Goal: Contribute content

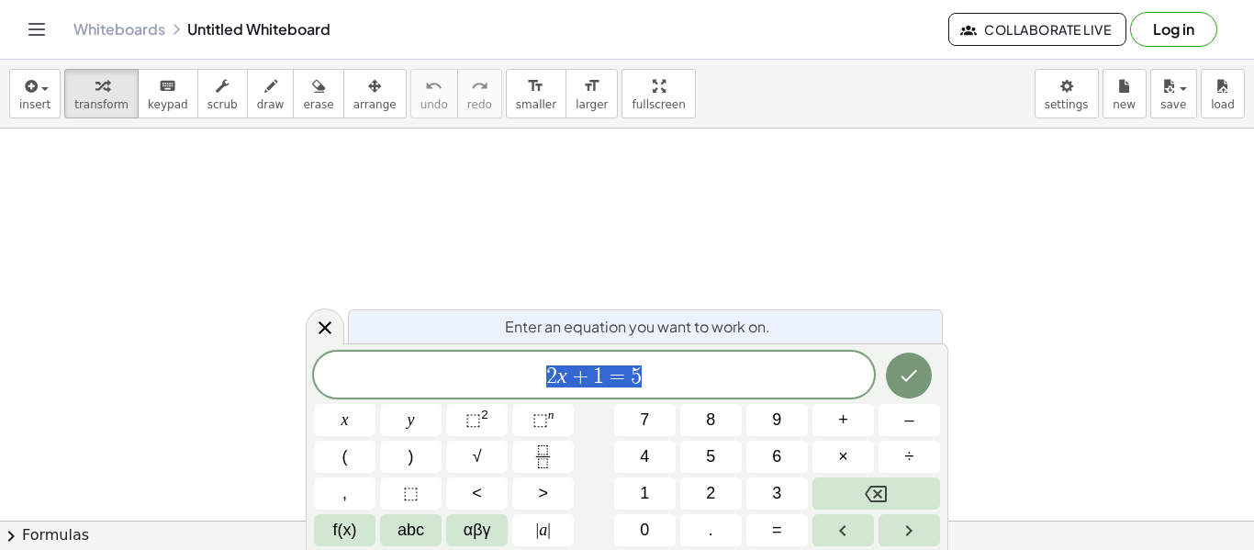
scroll to position [1, 0]
click at [48, 101] on button "insert" at bounding box center [34, 94] width 51 height 50
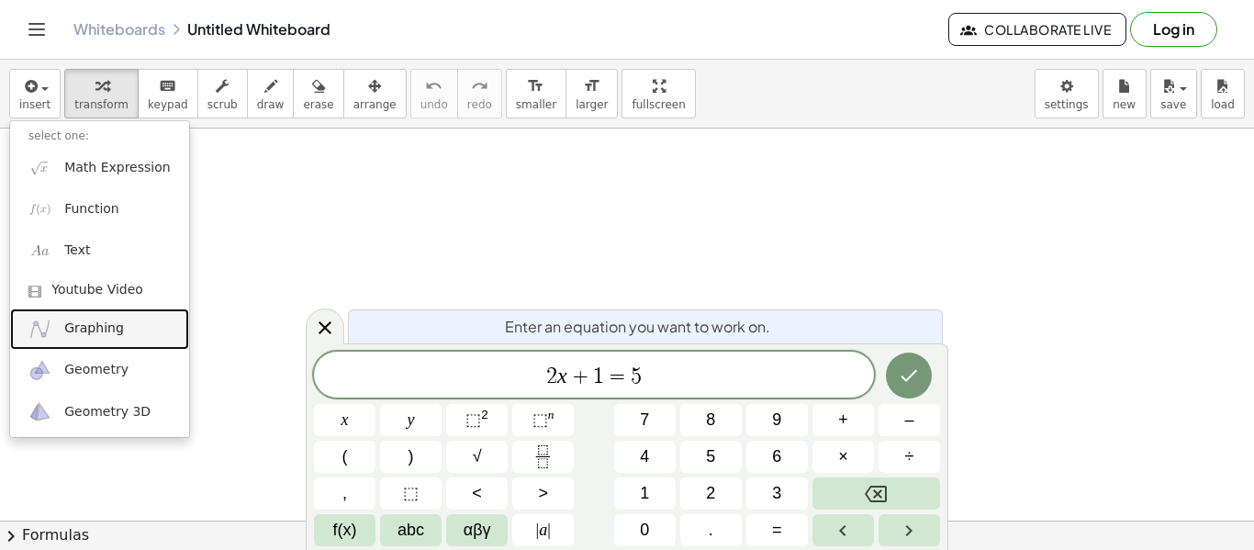
click at [132, 309] on link "Graphing" at bounding box center [99, 329] width 179 height 41
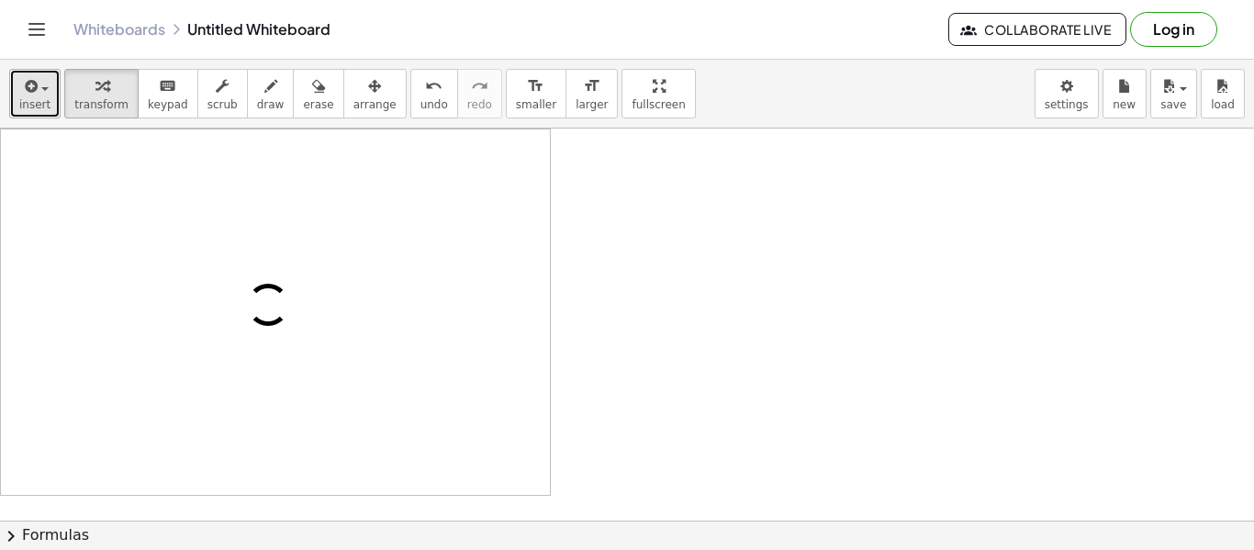
click at [45, 106] on span "insert" at bounding box center [34, 104] width 31 height 13
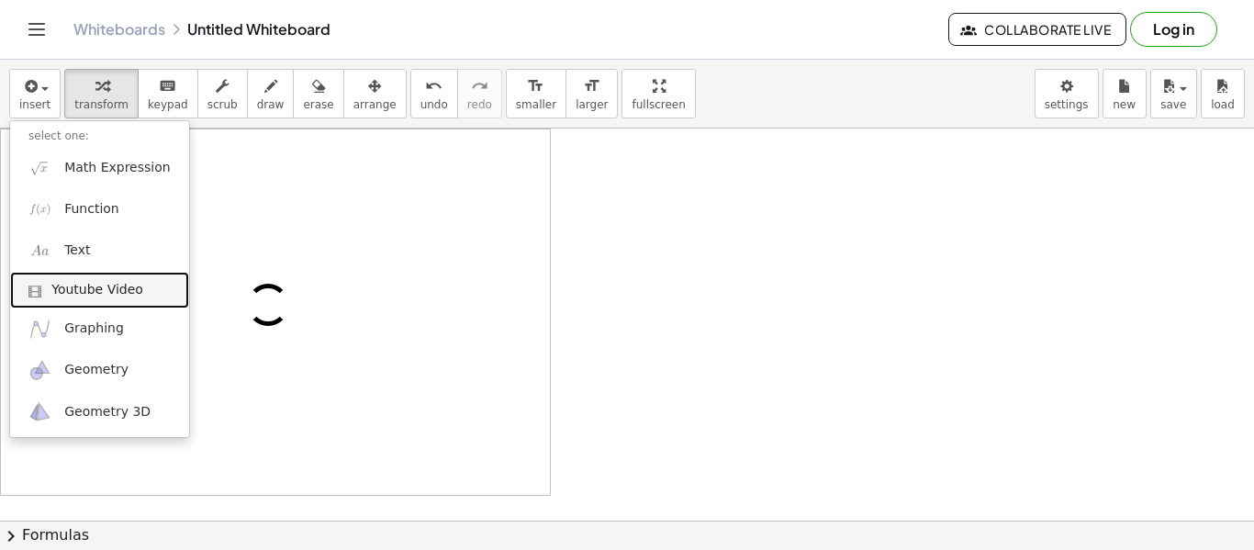
click at [90, 283] on span "Youtube Video" at bounding box center [97, 290] width 92 height 18
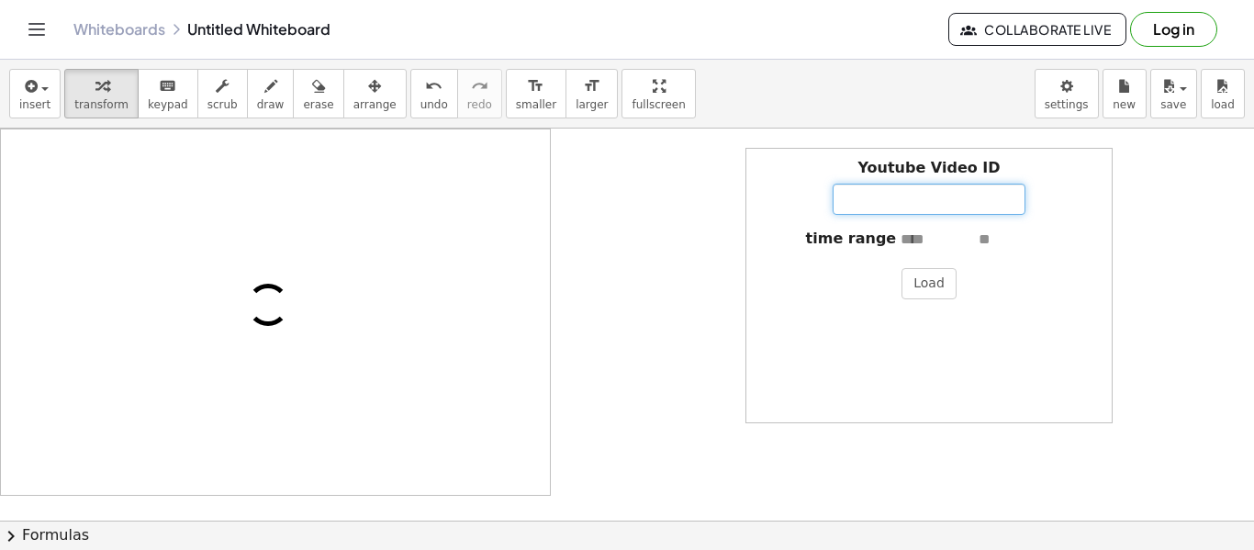
click at [848, 192] on input "Youtube Video ID" at bounding box center [929, 199] width 193 height 31
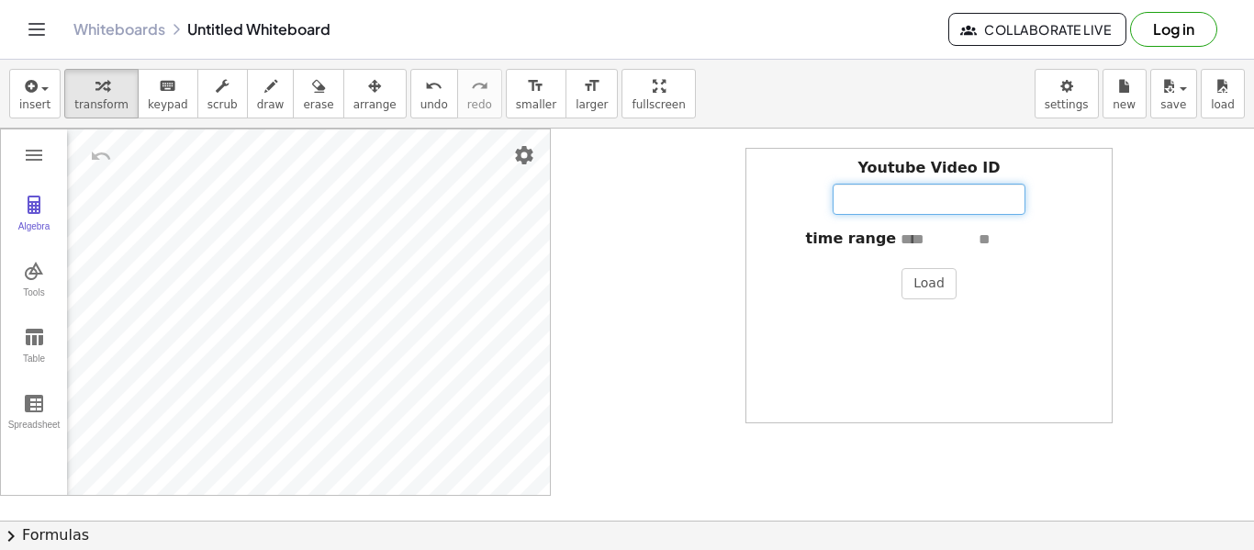
click at [848, 192] on input "Youtube Video ID" at bounding box center [929, 199] width 193 height 31
click at [34, 93] on icon "button" at bounding box center [29, 86] width 17 height 22
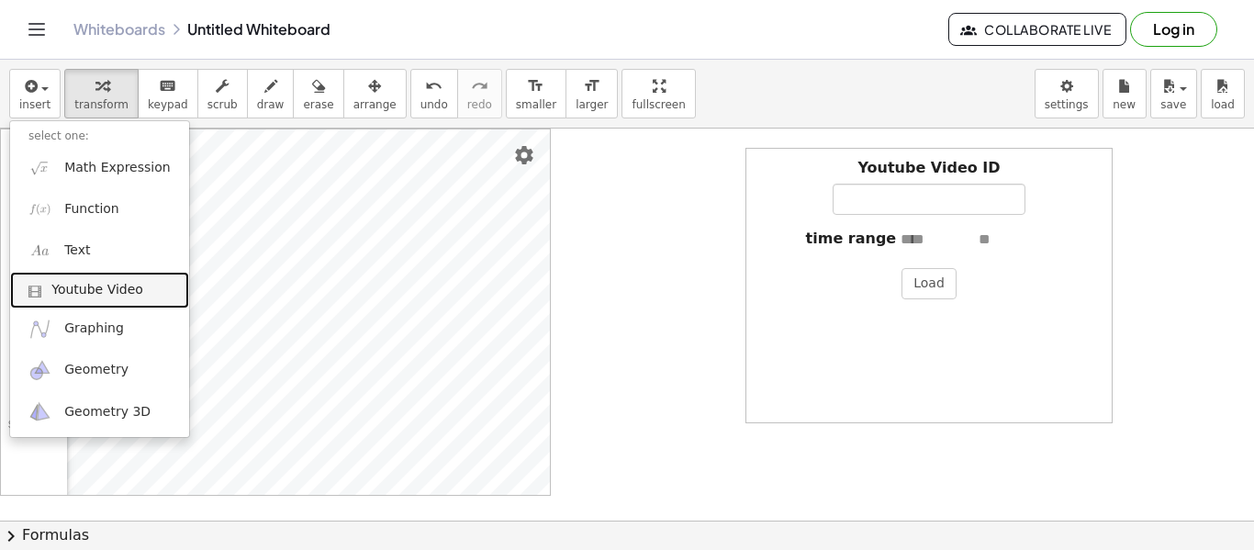
click at [127, 301] on link "Youtube Video" at bounding box center [99, 290] width 179 height 37
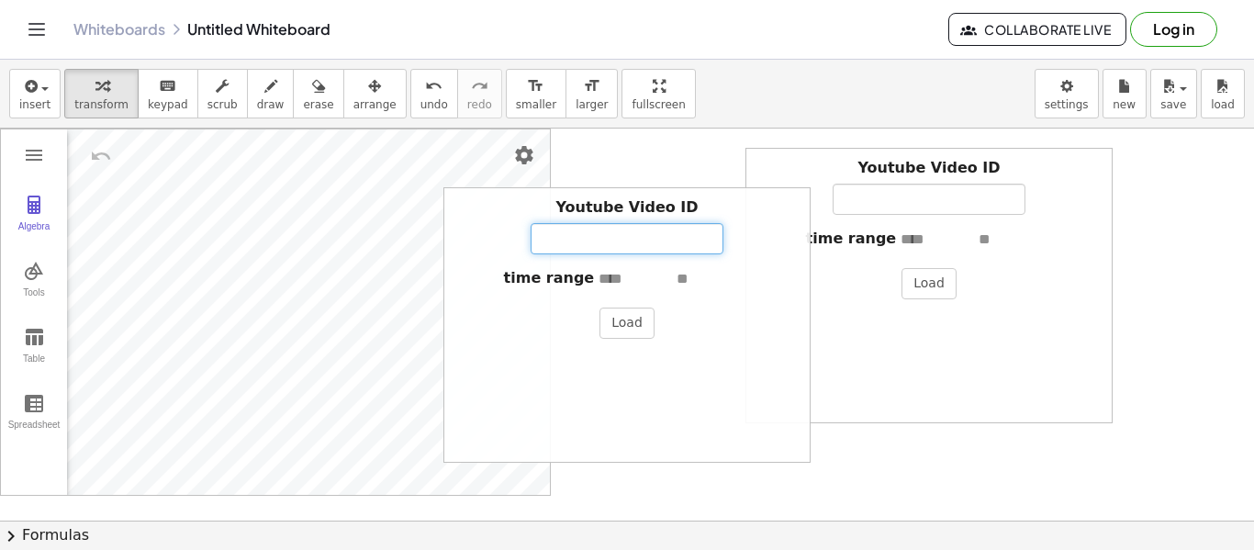
click at [639, 245] on input "Youtube Video ID" at bounding box center [627, 238] width 193 height 31
paste input "**********"
type input "**********"
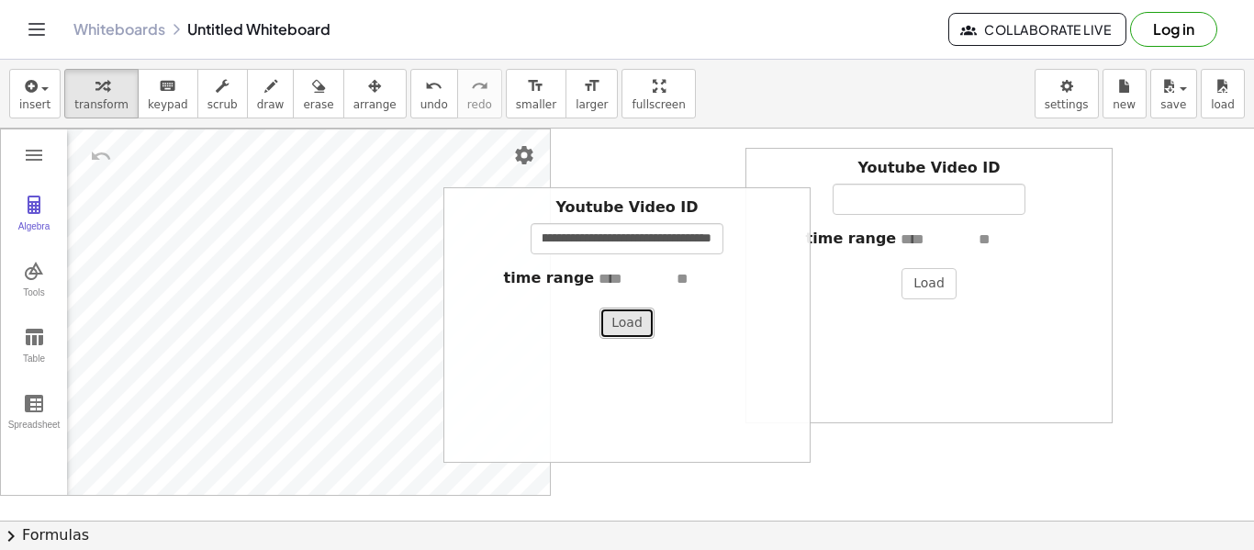
click at [634, 327] on button "Load" at bounding box center [627, 323] width 55 height 31
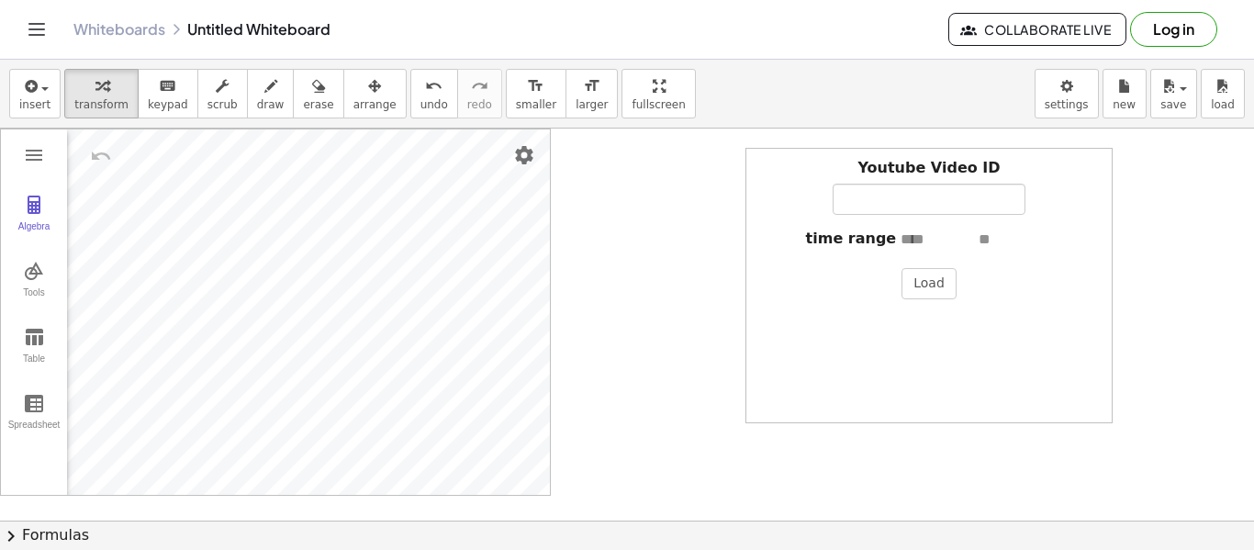
scroll to position [1, 0]
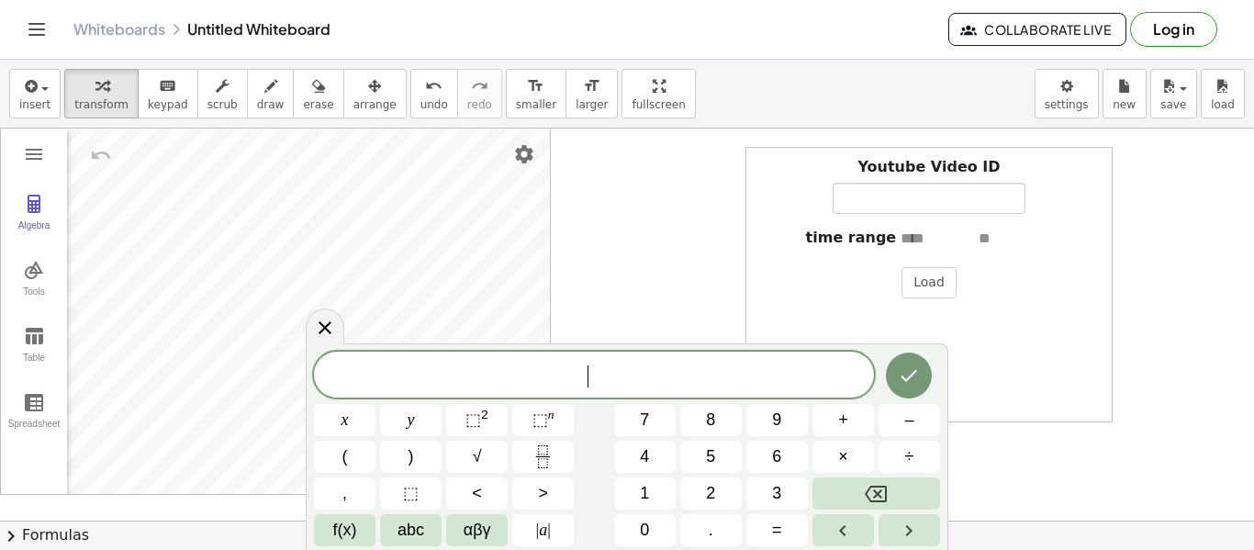
click at [800, 444] on button "6" at bounding box center [778, 457] width 62 height 32
click at [913, 489] on button "Backspace" at bounding box center [877, 494] width 128 height 32
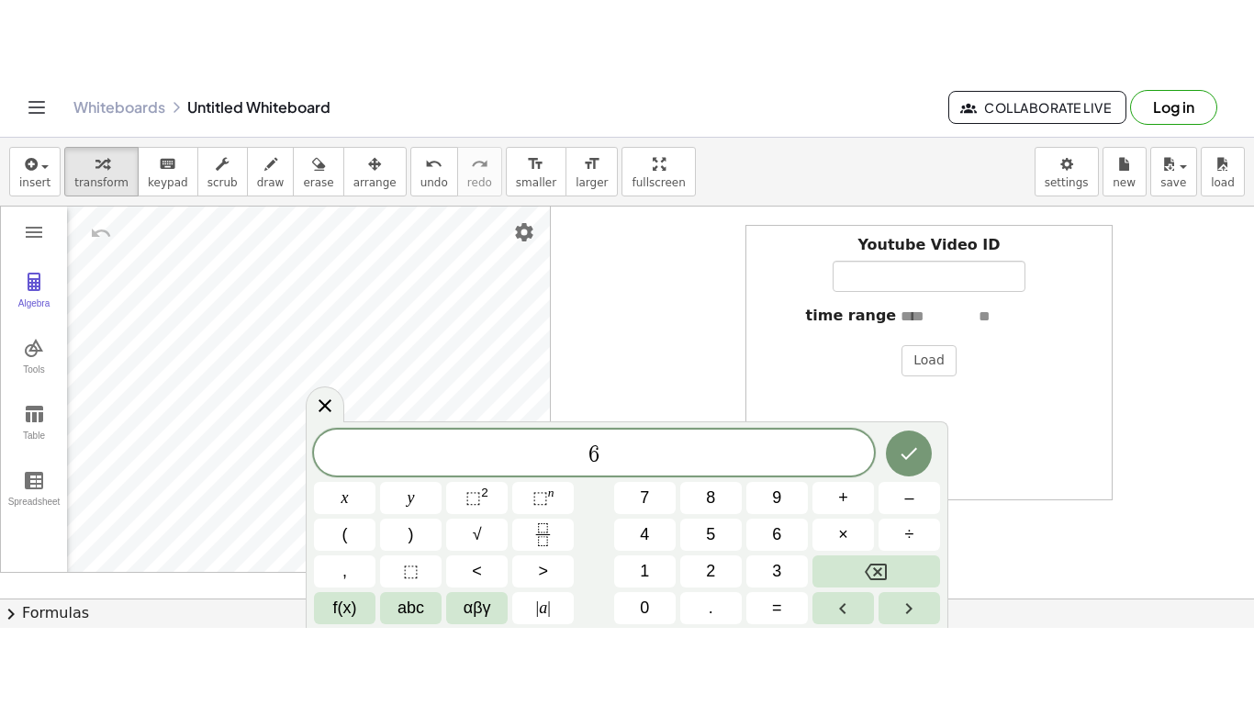
scroll to position [2, 0]
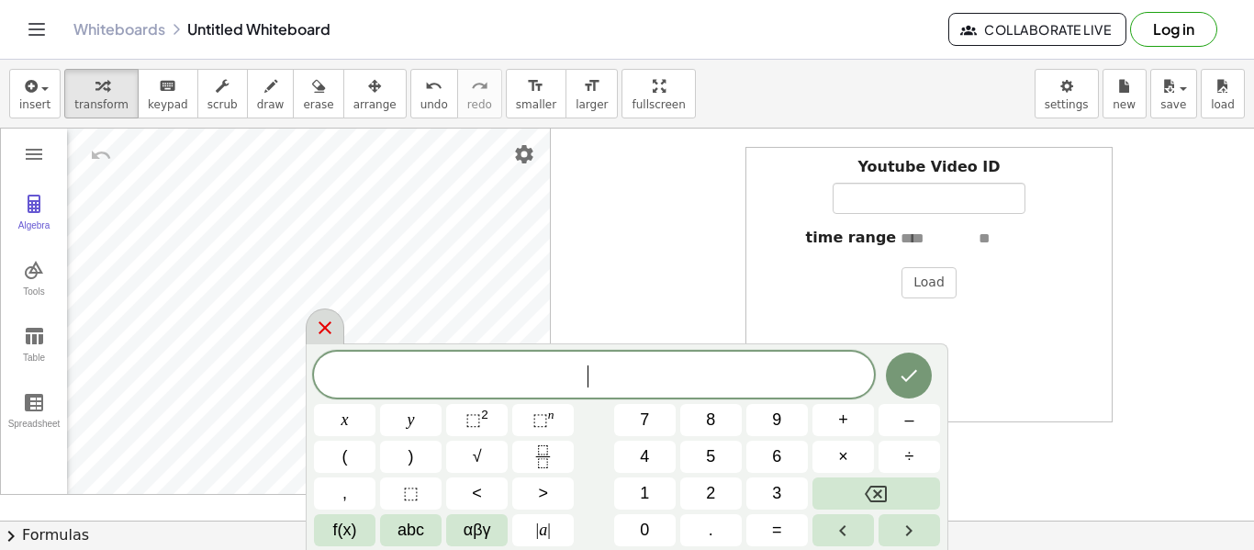
click at [318, 327] on icon at bounding box center [325, 328] width 22 height 22
